Goal: Register for event/course

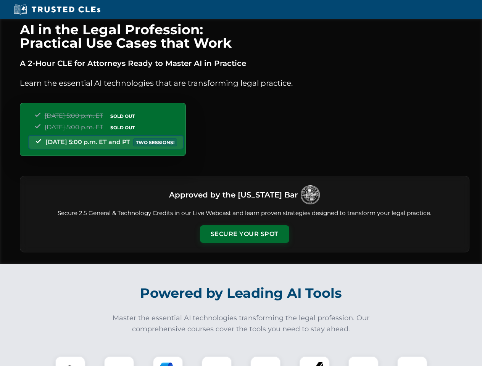
click at [244, 234] on button "Secure Your Spot" at bounding box center [244, 234] width 89 height 18
click at [70, 361] on img at bounding box center [70, 371] width 22 height 22
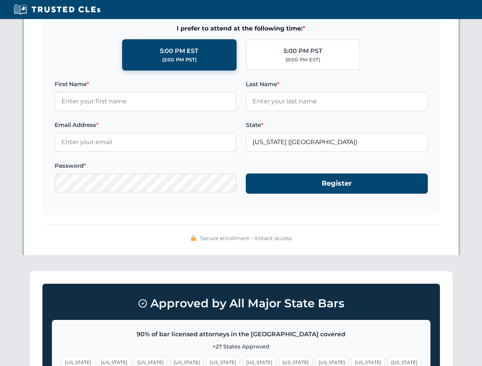
click at [279, 361] on span "[US_STATE]" at bounding box center [295, 362] width 33 height 11
click at [351, 361] on span "[US_STATE]" at bounding box center [367, 362] width 33 height 11
